Goal: Task Accomplishment & Management: Manage account settings

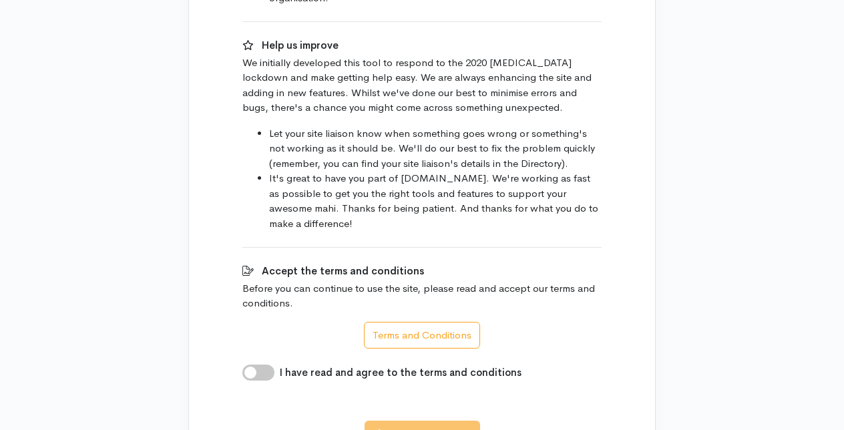
scroll to position [972, 0]
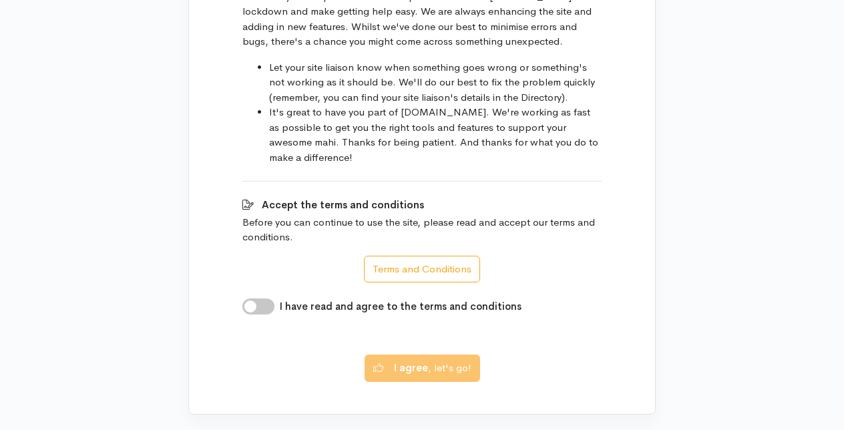
click at [244, 264] on div "Accept the terms and conditions Before you can continue to use the site, please…" at bounding box center [421, 256] width 359 height 117
drag, startPoint x: 253, startPoint y: 273, endPoint x: 262, endPoint y: 274, distance: 8.7
click at [252, 299] on input "I have read and agree to the terms and conditions" at bounding box center [258, 307] width 32 height 16
checkbox input "true"
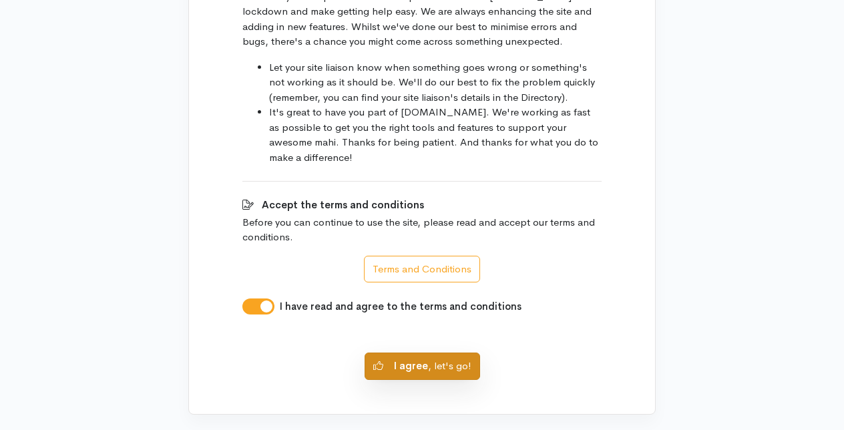
click at [433, 353] on button "I agree , let's go!" at bounding box center [423, 366] width 116 height 27
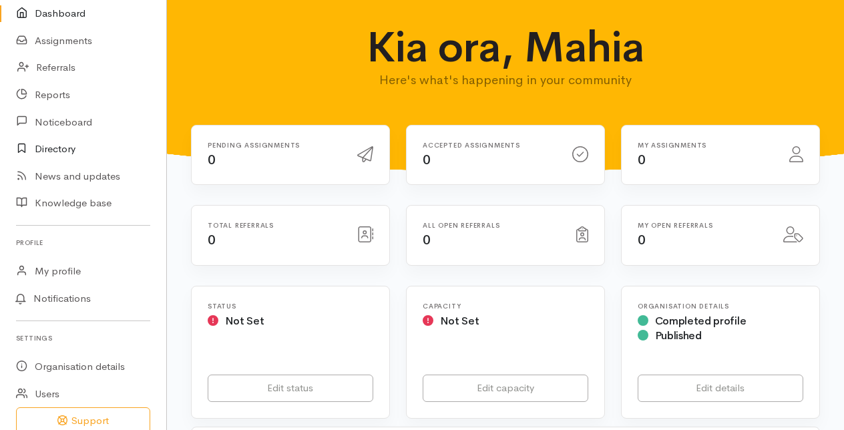
scroll to position [122, 0]
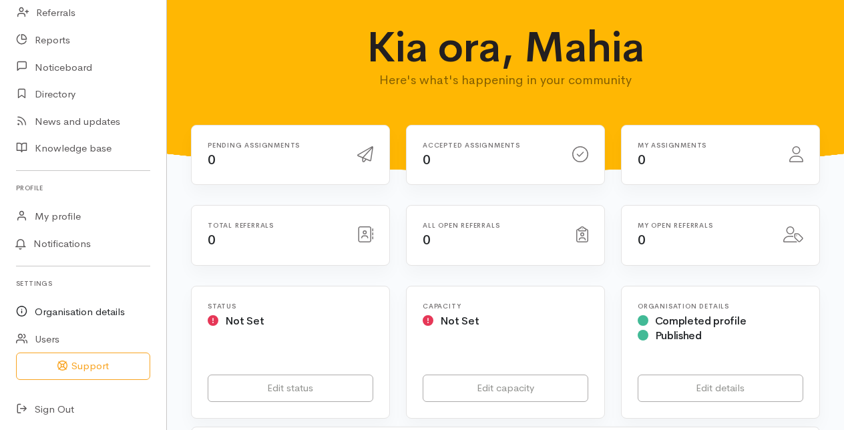
click at [55, 311] on link "Organisation details" at bounding box center [83, 312] width 166 height 27
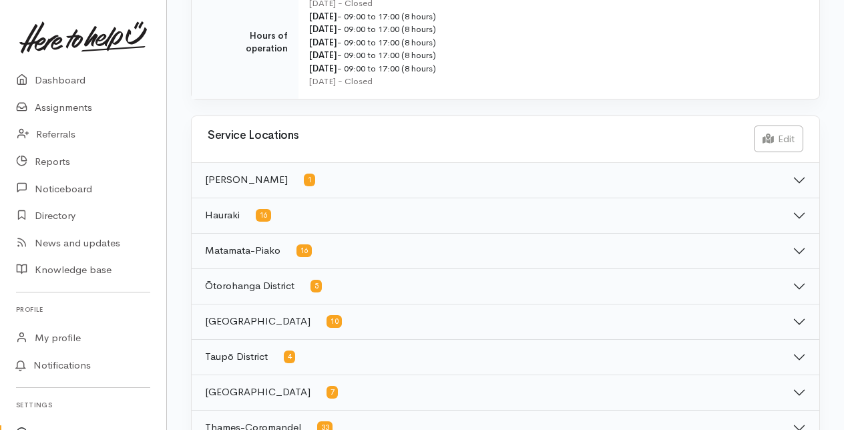
scroll to position [801, 0]
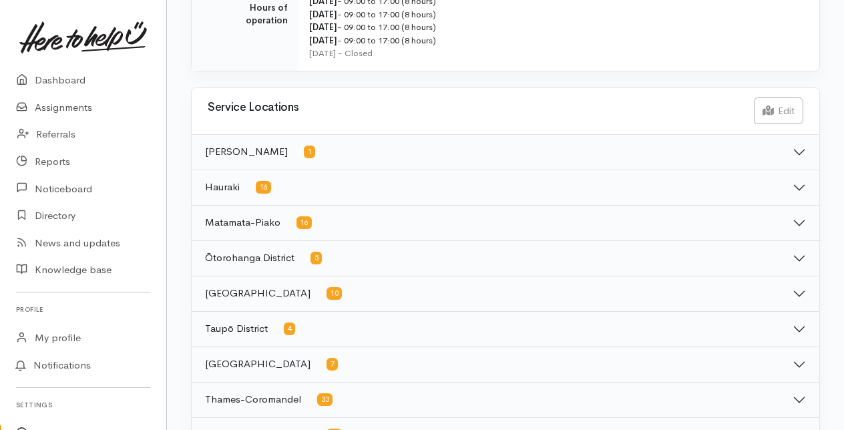
click at [798, 148] on button "Hamilton 1" at bounding box center [506, 152] width 628 height 35
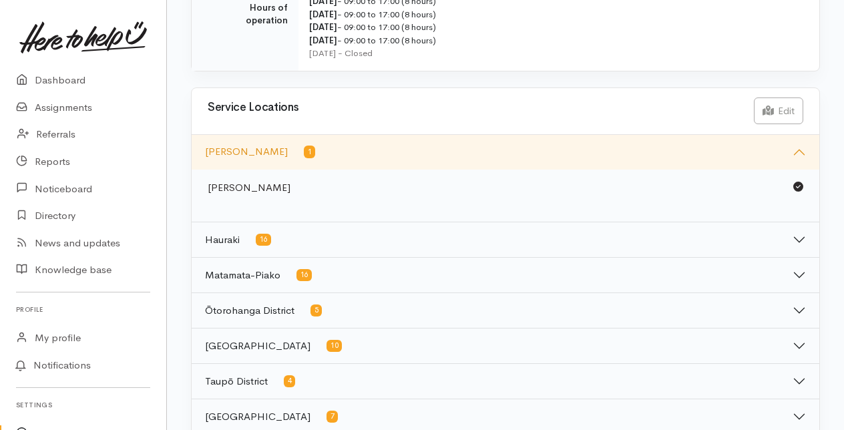
click at [796, 150] on button "Hamilton 1" at bounding box center [506, 152] width 628 height 35
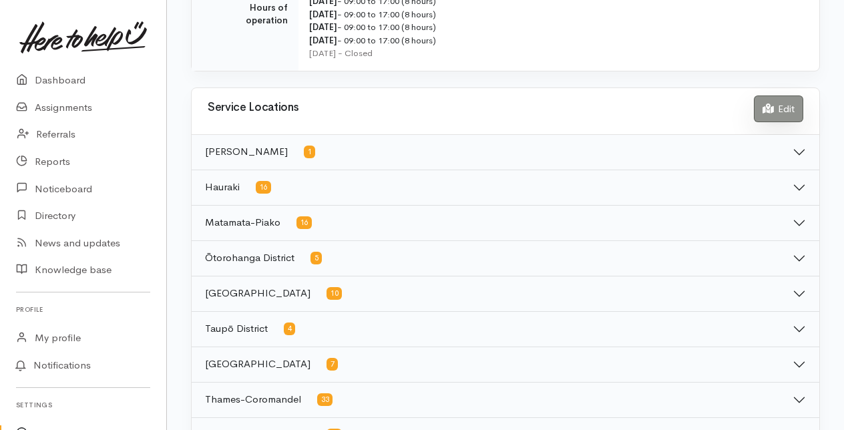
click at [772, 116] on link "Edit" at bounding box center [778, 108] width 49 height 27
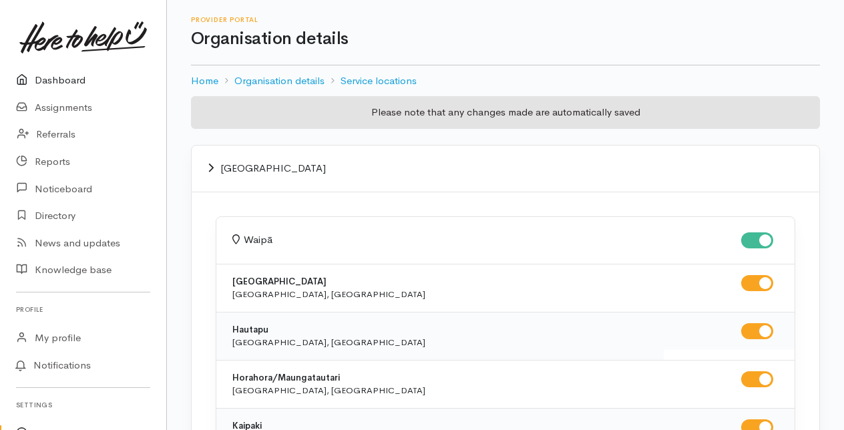
click at [65, 74] on link "Dashboard" at bounding box center [83, 80] width 166 height 27
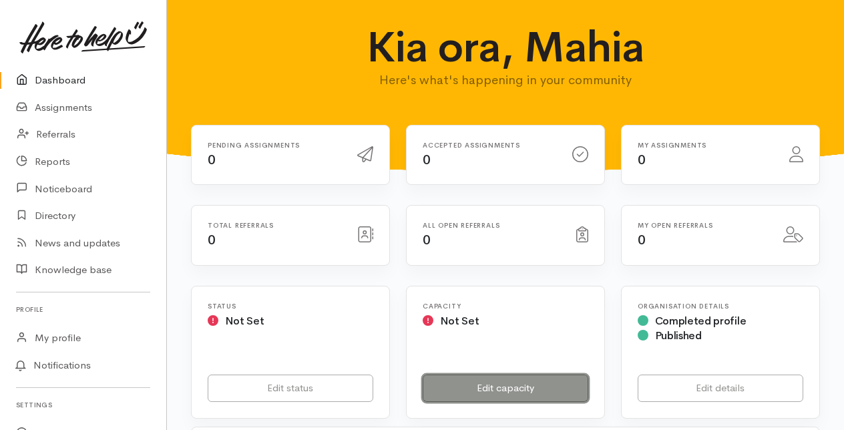
click at [505, 386] on link "Edit capacity" at bounding box center [506, 388] width 166 height 27
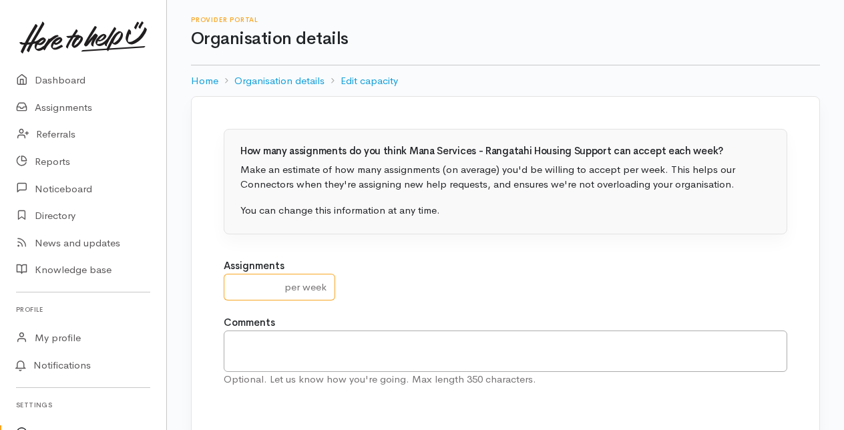
drag, startPoint x: 264, startPoint y: 286, endPoint x: 394, endPoint y: 309, distance: 131.5
click at [265, 286] on input "number" at bounding box center [250, 287] width 53 height 27
type input "0"
